Goal: Transaction & Acquisition: Purchase product/service

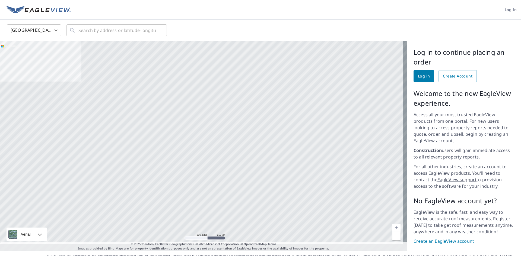
click at [420, 76] on span "Log in" at bounding box center [424, 76] width 12 height 7
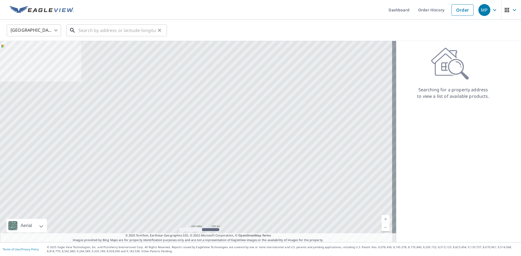
click at [85, 30] on input "text" at bounding box center [116, 30] width 77 height 15
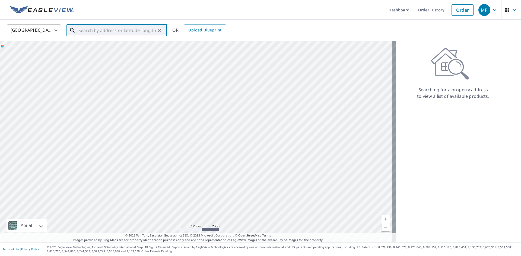
paste input "6698 Rock Road Houston mn 55943"
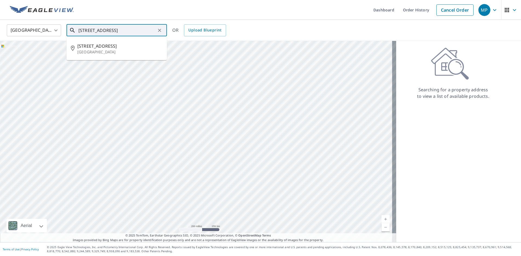
type input "6698 Rock Road Houston mn 55943"
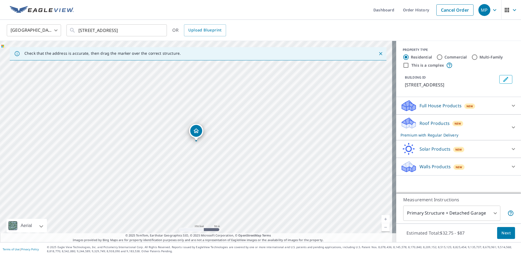
click at [434, 127] on div "Roof Products New Premium with Regular Delivery" at bounding box center [453, 127] width 106 height 21
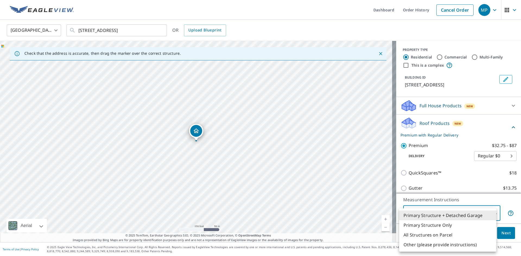
click at [490, 212] on body "MP MP Dashboard Order History Cancel Order MP United States US ​ 6698 Rock Road…" at bounding box center [260, 128] width 521 height 256
click at [440, 226] on li "Primary Structure Only" at bounding box center [447, 225] width 97 height 10
type input "2"
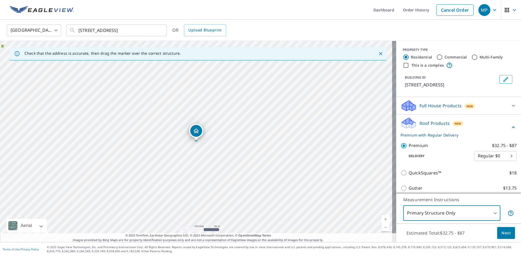
click at [501, 233] on span "Next" at bounding box center [505, 233] width 9 height 7
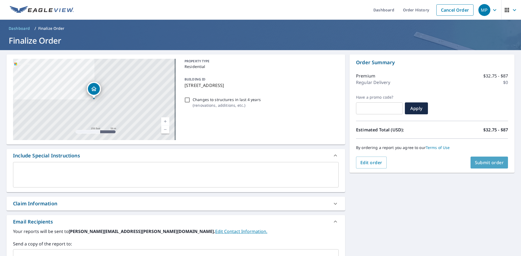
click at [479, 161] on span "Submit order" at bounding box center [488, 163] width 29 height 6
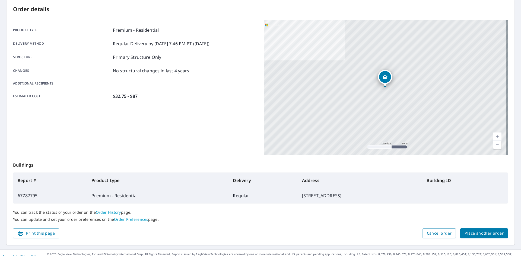
scroll to position [63, 0]
